Goal: Submit feedback/report problem

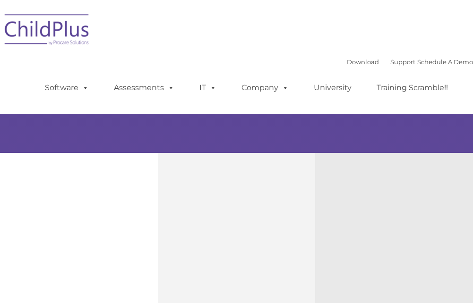
scroll to position [150, 0]
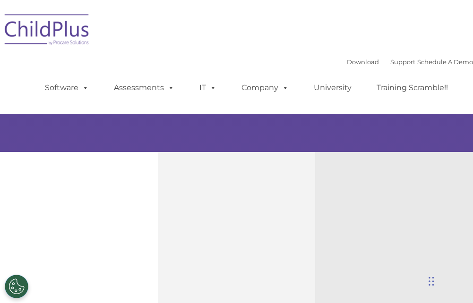
select select "MEDIUM"
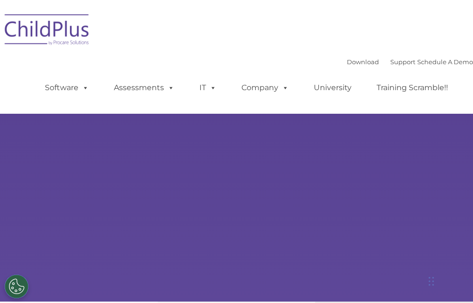
select select "MEDIUM"
